Goal: Check status: Check status

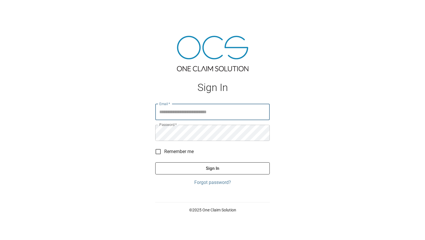
click at [184, 113] on input "Email   *" at bounding box center [212, 112] width 115 height 16
type input "**********"
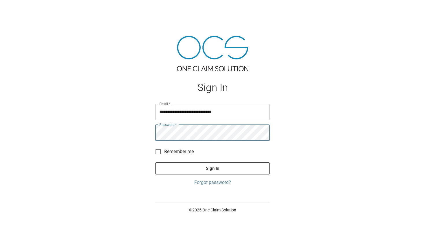
click at [155, 163] on button "Sign In" at bounding box center [212, 169] width 115 height 12
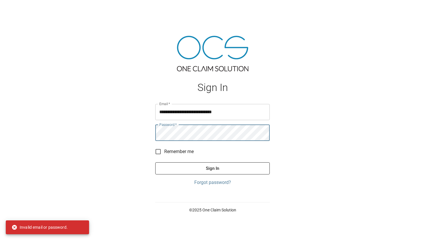
click at [155, 163] on button "Sign In" at bounding box center [212, 169] width 115 height 12
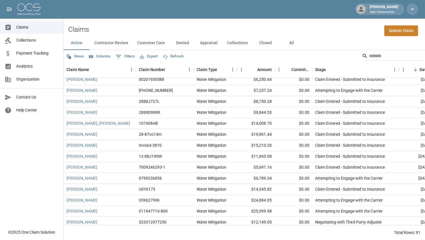
scroll to position [59, 0]
click at [299, 45] on button "All" at bounding box center [292, 43] width 26 height 14
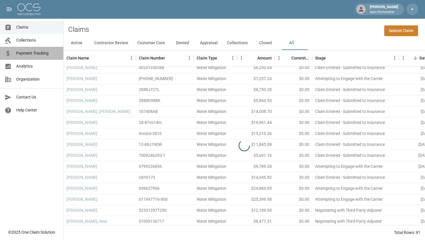
click at [25, 56] on span "Payment Tracking" at bounding box center [37, 53] width 43 height 6
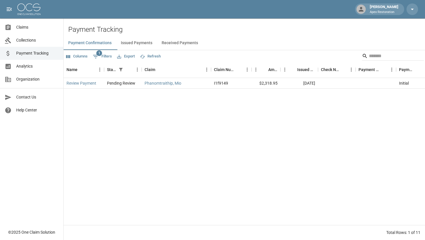
click at [145, 40] on button "Issued Payments" at bounding box center [136, 43] width 41 height 14
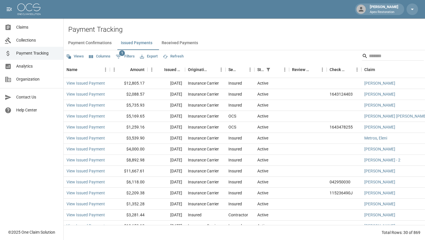
click at [171, 42] on button "Received Payments" at bounding box center [180, 43] width 46 height 14
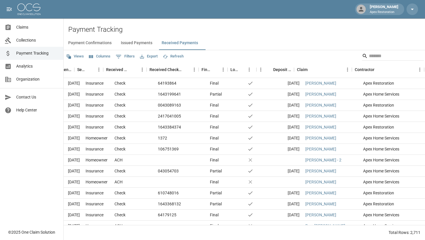
scroll to position [0, 99]
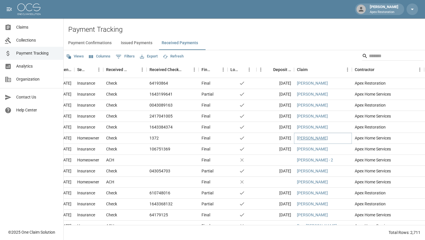
click at [314, 139] on link "[PERSON_NAME]" at bounding box center [312, 138] width 31 height 6
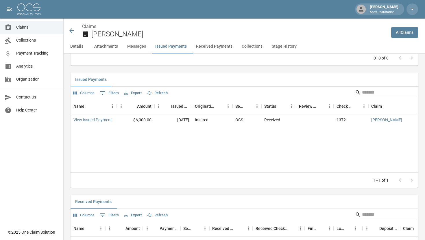
scroll to position [606, 0]
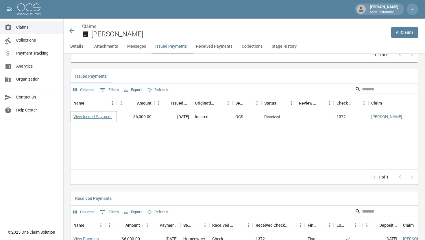
click at [81, 120] on link "View Issued Payment" at bounding box center [92, 117] width 38 height 6
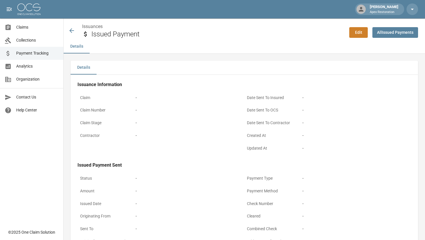
click at [70, 29] on icon at bounding box center [71, 30] width 7 height 7
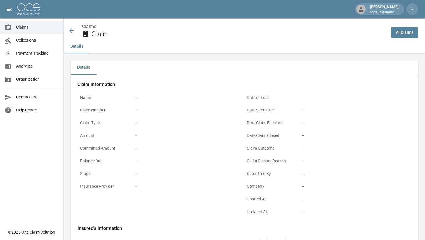
click at [72, 30] on icon at bounding box center [71, 30] width 7 height 7
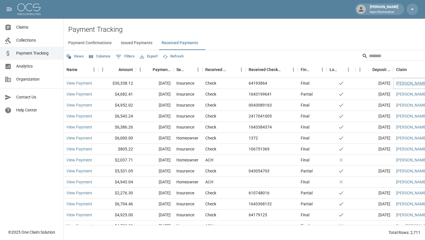
click at [405, 84] on link "[PERSON_NAME]" at bounding box center [411, 83] width 31 height 6
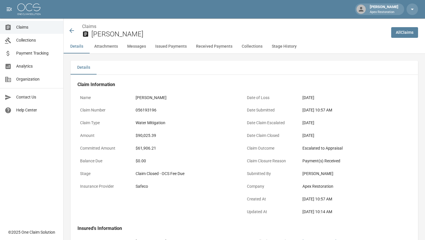
click at [71, 32] on icon at bounding box center [71, 30] width 5 height 5
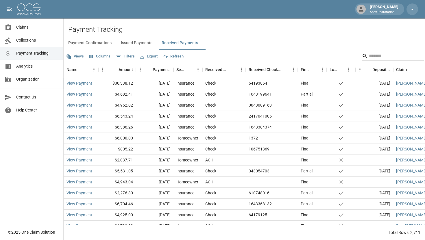
click at [86, 82] on link "View Payment" at bounding box center [80, 83] width 26 height 6
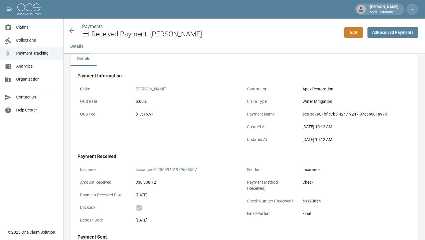
scroll to position [1, 0]
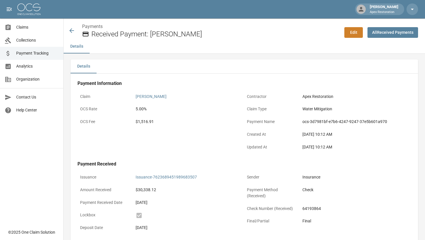
click at [152, 94] on div "[PERSON_NAME]" at bounding box center [151, 97] width 31 height 6
click at [152, 96] on link "[PERSON_NAME]" at bounding box center [151, 96] width 31 height 5
